Goal: Use online tool/utility: Utilize a website feature to perform a specific function

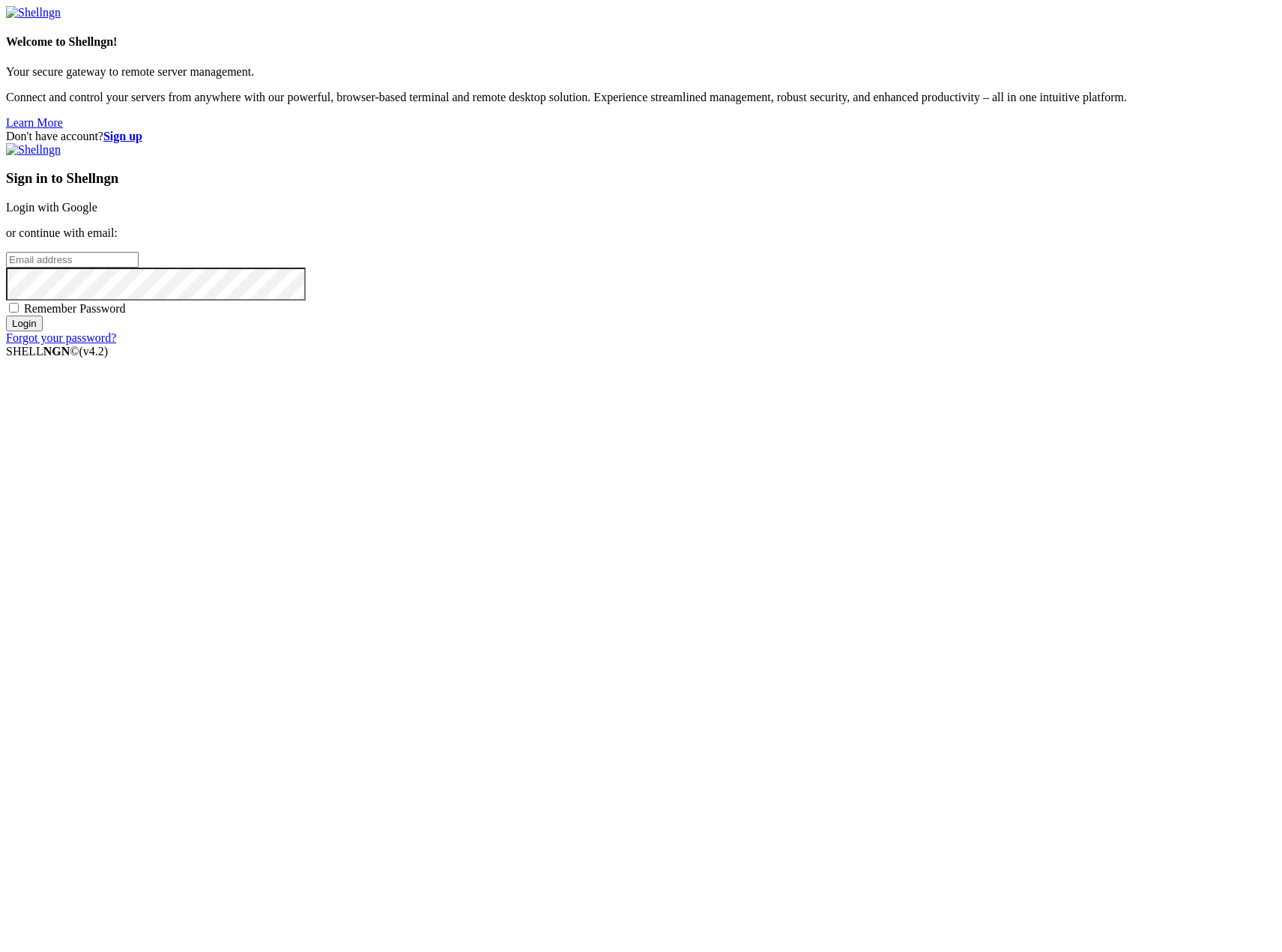
click at [98, 214] on link "Login with Google" at bounding box center [51, 207] width 91 height 13
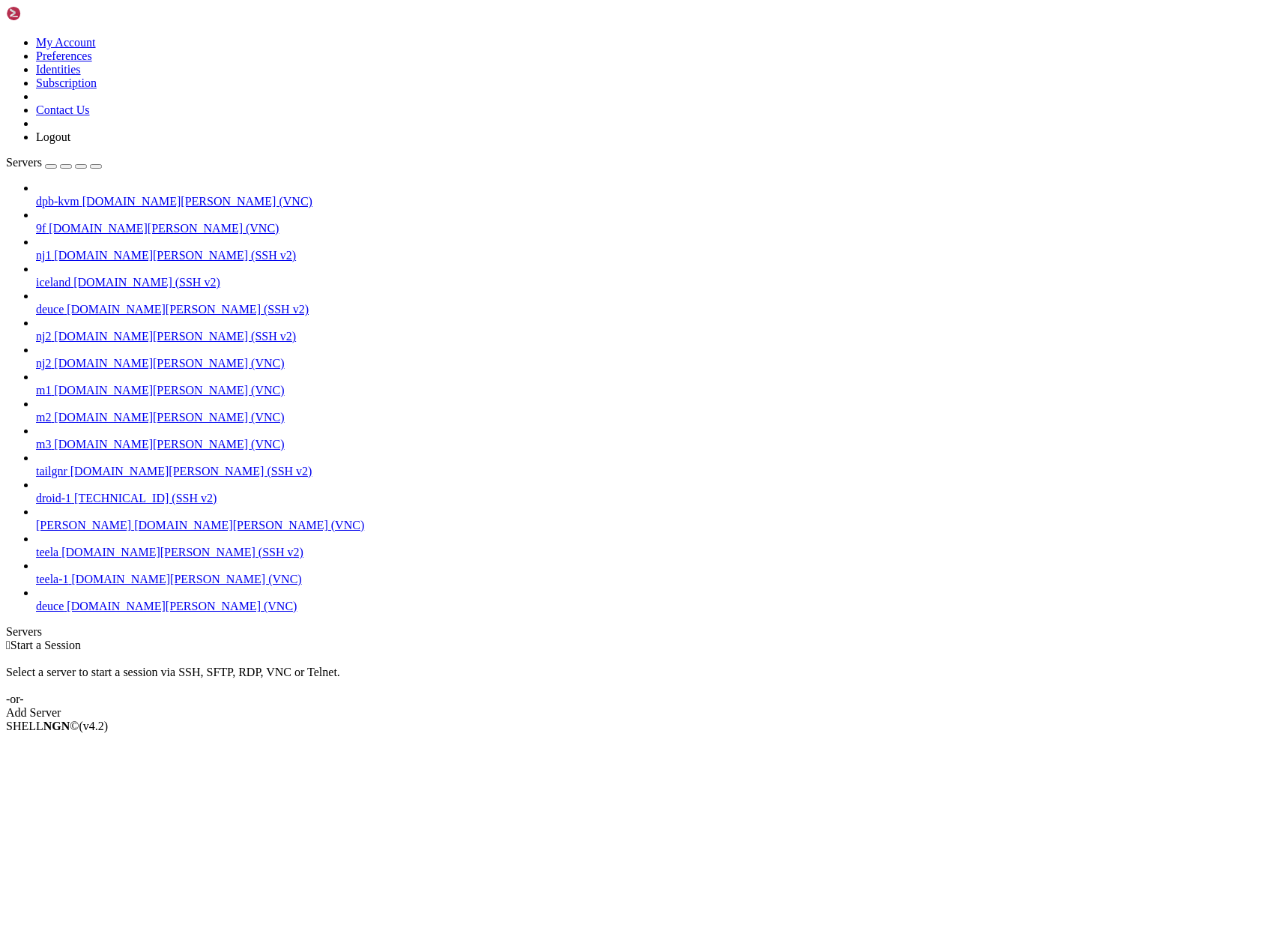
click at [67, 612] on span "[DOMAIN_NAME][PERSON_NAME] (VNC)" at bounding box center [182, 606] width 230 height 13
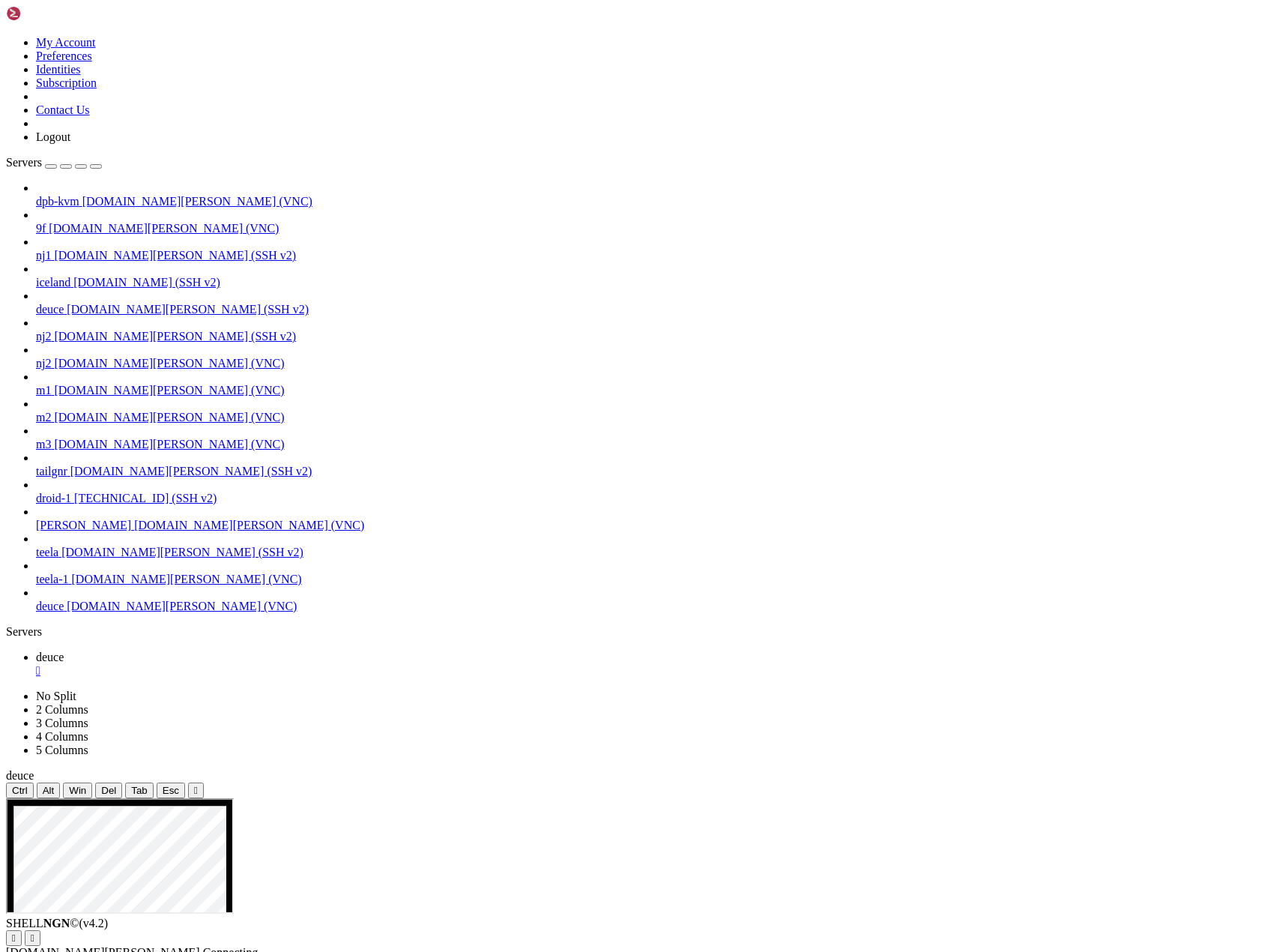
click at [96, 166] on icon "button" at bounding box center [96, 166] width 0 height 0
